Goal: Transaction & Acquisition: Purchase product/service

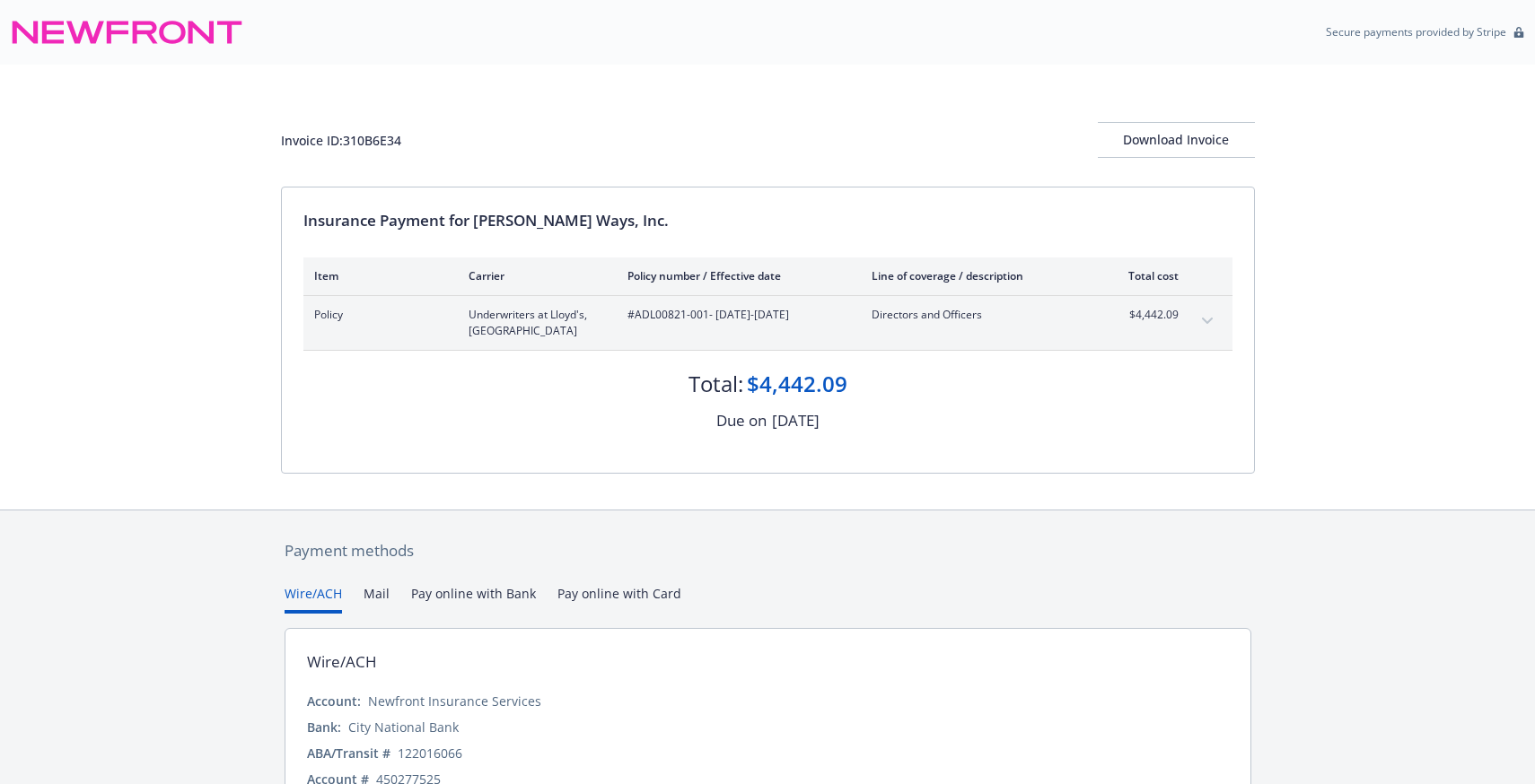
scroll to position [96, 0]
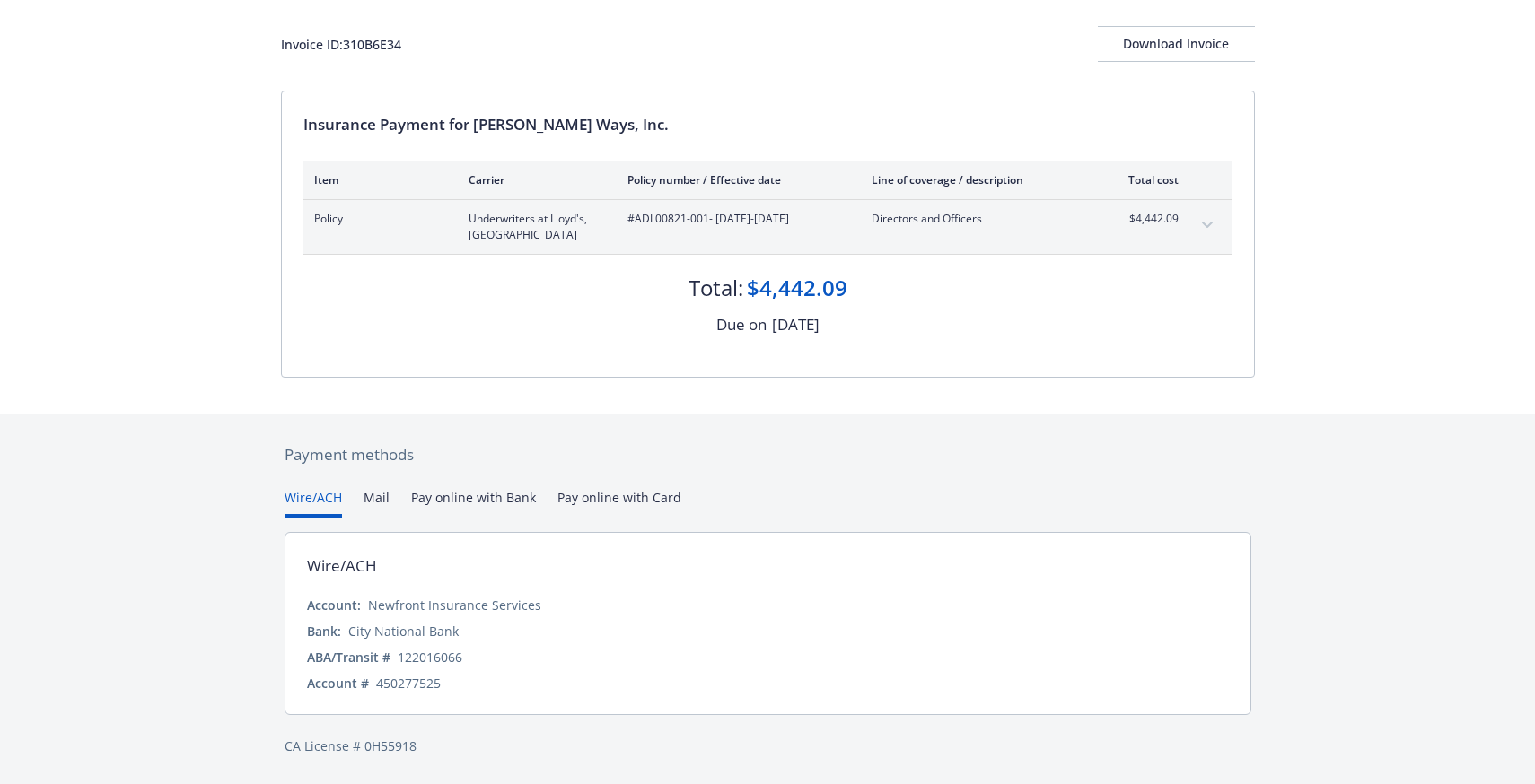
click at [438, 481] on div "Payment methods Wire/ACH Mail Pay online with Bank Pay online with Card Wire/AC…" at bounding box center [768, 600] width 974 height 370
click at [475, 493] on button "Pay online with Bank" at bounding box center [473, 502] width 125 height 29
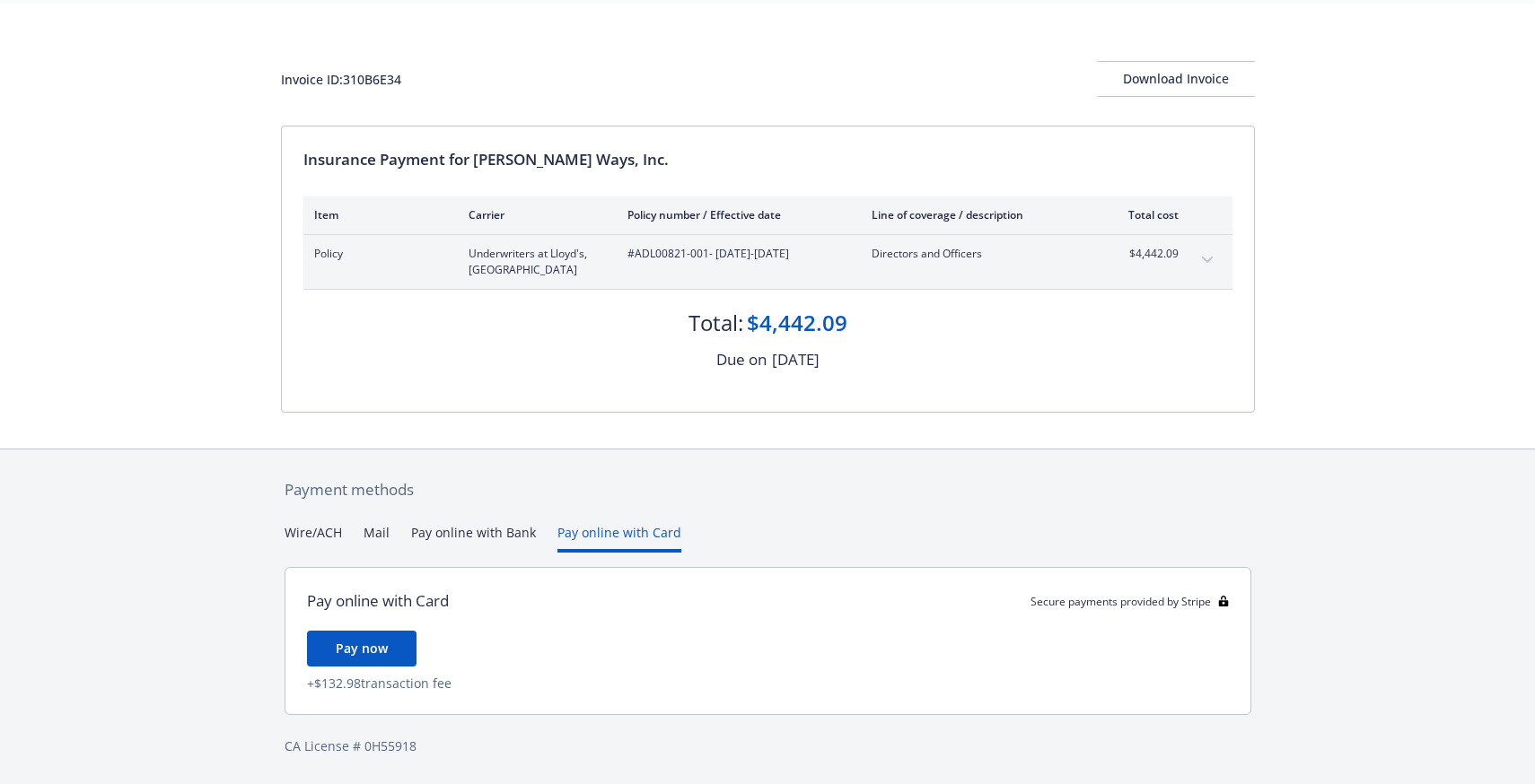
scroll to position [61, 0]
click at [637, 489] on div "Payment methods Wire/ACH Mail Pay online with Bank Pay online with Card Pay onl…" at bounding box center [768, 617] width 974 height 335
click at [589, 520] on div "Payment methods Wire/ACH Mail Pay online with Bank Pay online with Card Pay onl…" at bounding box center [768, 617] width 974 height 335
click at [513, 531] on button "Pay online with Bank" at bounding box center [473, 538] width 125 height 29
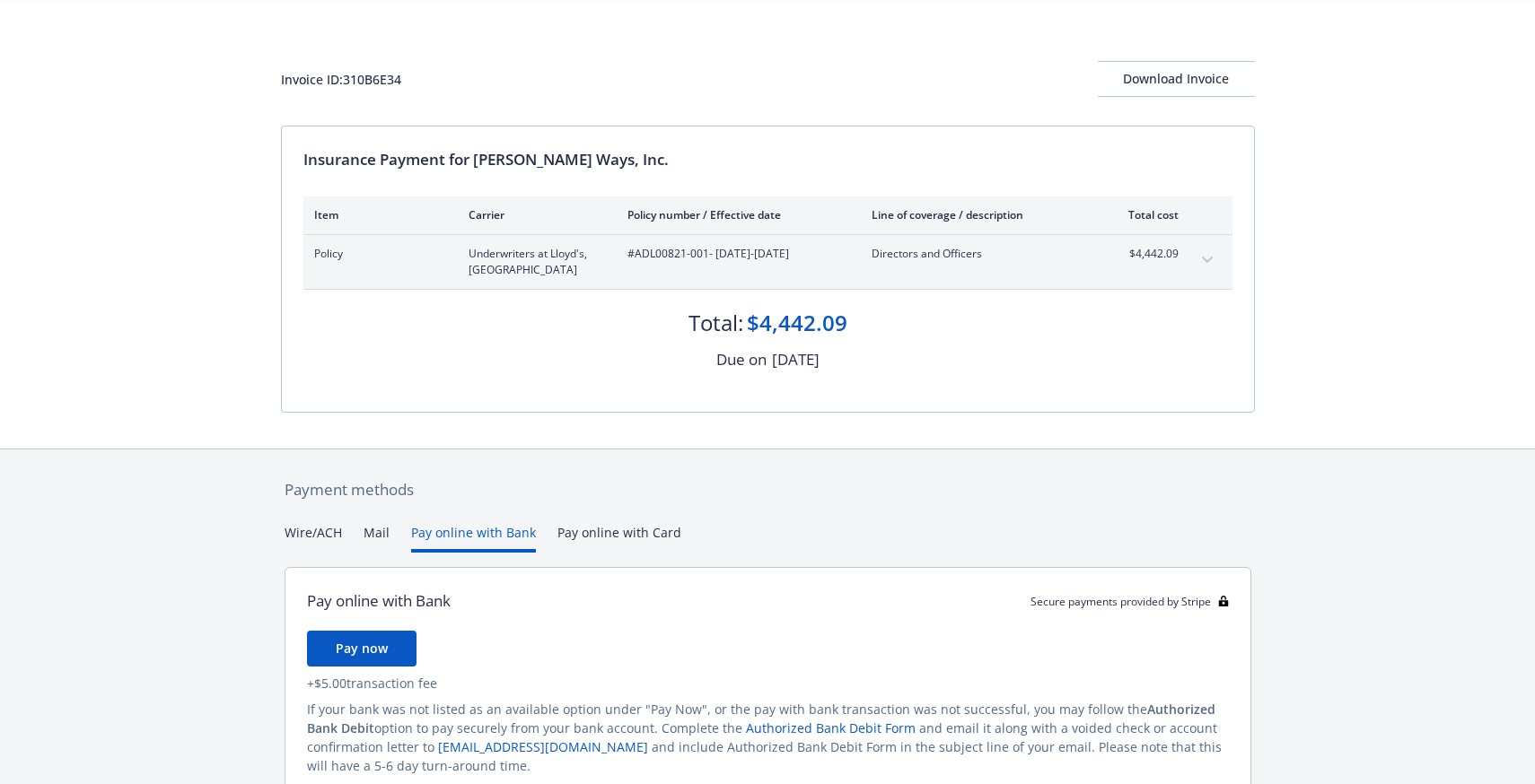
click at [353, 678] on div "+ $5.00 transaction fee" at bounding box center [768, 683] width 922 height 19
click at [361, 649] on span "Pay now" at bounding box center [361, 648] width 52 height 17
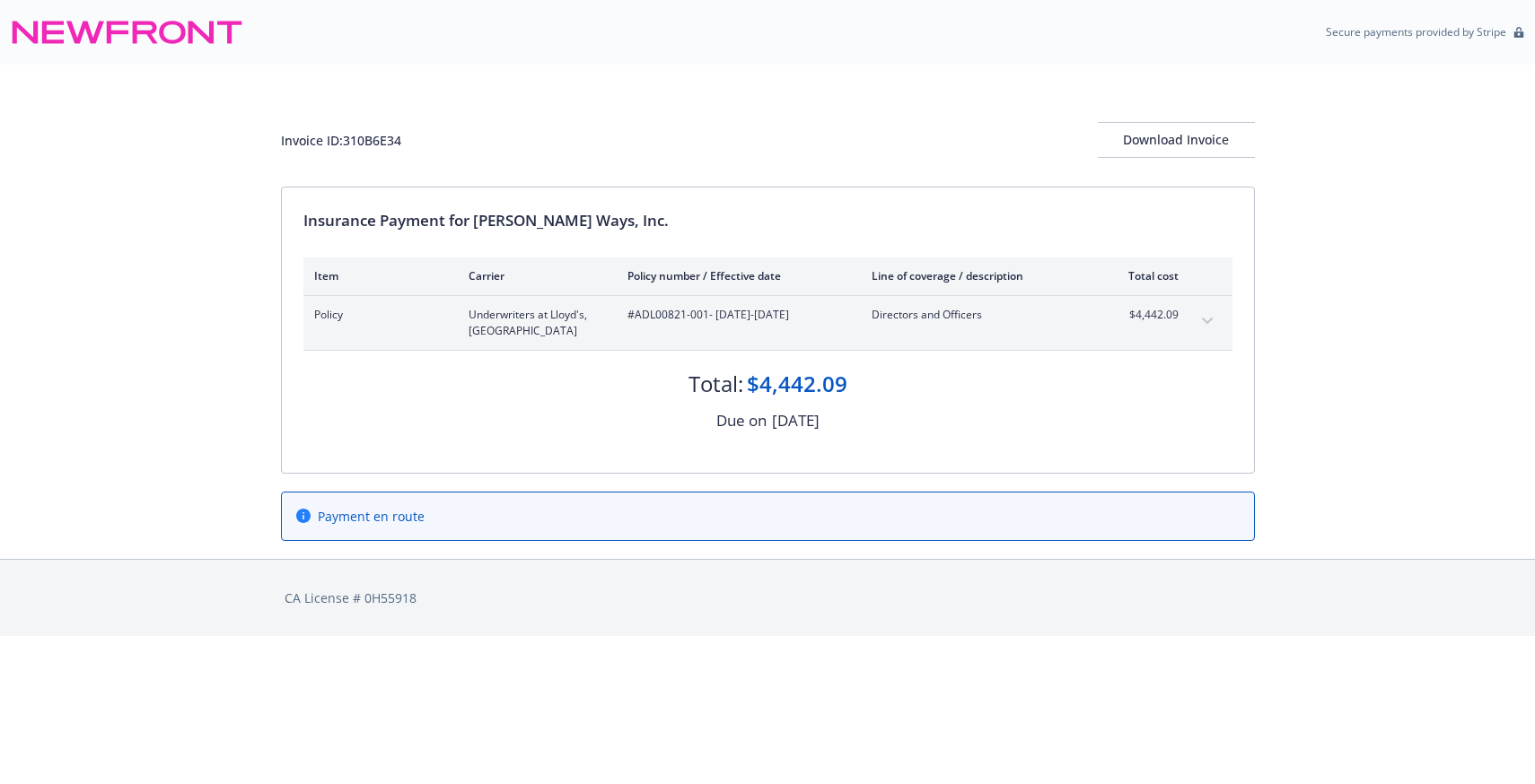
scroll to position [0, 0]
click at [607, 150] on div "Invoice ID: 310B6E34 Download Invoice" at bounding box center [768, 139] width 974 height 36
